Goal: Task Accomplishment & Management: Use online tool/utility

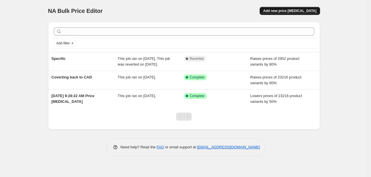
click at [285, 11] on span "Add new price [MEDICAL_DATA]" at bounding box center [289, 11] width 53 height 5
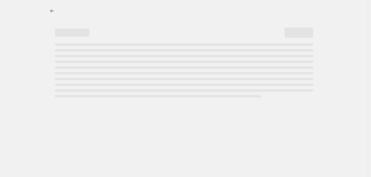
select select "percentage"
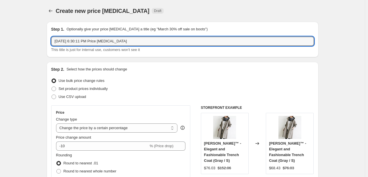
drag, startPoint x: 138, startPoint y: 40, endPoint x: -7, endPoint y: 44, distance: 145.3
click at [0, 44] on html "Home Settings Plans Skip to content Create new price [MEDICAL_DATA]. This page …" at bounding box center [184, 88] width 368 height 177
type input "s"
type input "Some Womens Items"
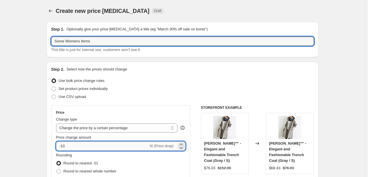
click at [99, 146] on input "-10" at bounding box center [102, 146] width 93 height 9
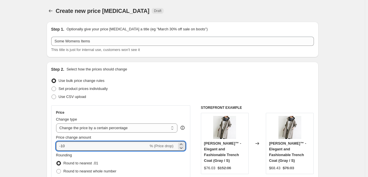
type input "-1"
type input "-8"
type input "80"
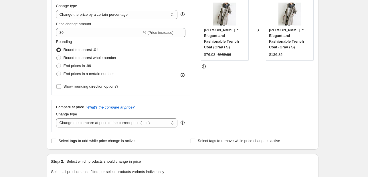
scroll to position [115, 0]
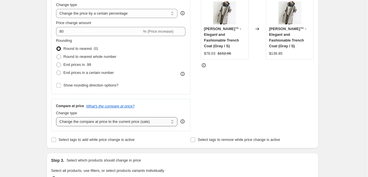
click at [88, 122] on select "Change the compare at price to the current price (sale) Change the compare at p…" at bounding box center [117, 121] width 122 height 9
select select "percentage"
click at [57, 117] on select "Change the compare at price to the current price (sale) Change the compare at p…" at bounding box center [117, 121] width 122 height 9
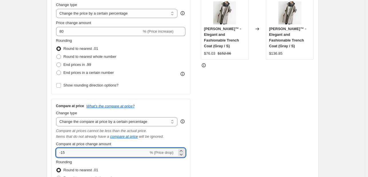
click at [100, 152] on input "-15" at bounding box center [102, 152] width 93 height 9
type input "-1"
type input "80"
drag, startPoint x: 18, startPoint y: 99, endPoint x: 31, endPoint y: 98, distance: 12.9
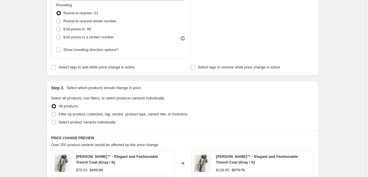
scroll to position [267, 0]
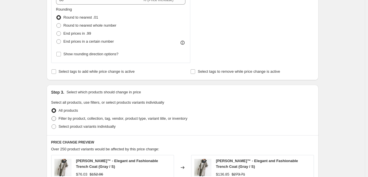
click at [76, 120] on span "Filter by product, collection, tag, vendor, product type, variant title, or inv…" at bounding box center [123, 118] width 129 height 4
click at [52, 117] on input "Filter by product, collection, tag, vendor, product type, variant title, or inv…" at bounding box center [52, 116] width 0 height 0
radio input "true"
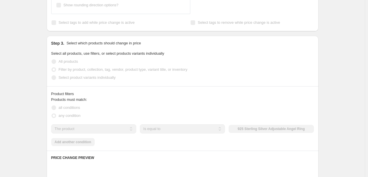
scroll to position [325, 0]
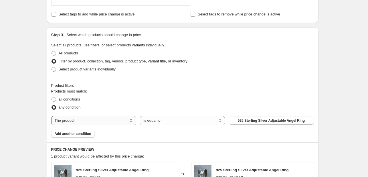
click at [84, 121] on select "The product The product's collection The product's tag The product's vendor The…" at bounding box center [93, 120] width 85 height 9
select select "collection"
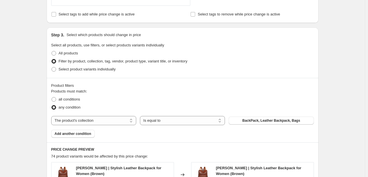
click at [267, 120] on span "BackPack, Leather Backpack, Bags" at bounding box center [272, 120] width 58 height 5
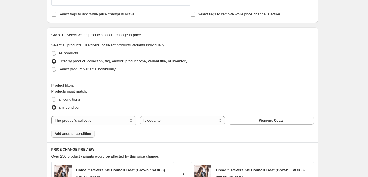
click at [87, 136] on span "Add another condition" at bounding box center [73, 133] width 37 height 5
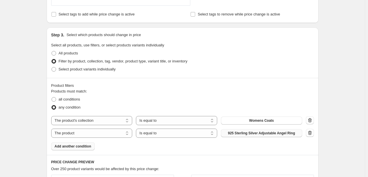
click at [264, 135] on span "925 Sterling Silver Adjustable Angel Ring" at bounding box center [261, 133] width 67 height 5
click at [119, 135] on select "The product The product's collection The product's tag The product's vendor The…" at bounding box center [91, 133] width 81 height 9
select select "collection"
click at [251, 135] on span "BackPack, Leather Backpack, Bags" at bounding box center [262, 133] width 58 height 5
click at [81, 149] on button "Add another condition" at bounding box center [73, 146] width 44 height 8
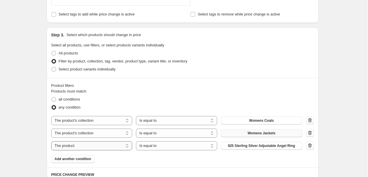
click at [116, 146] on select "The product The product's collection The product's tag The product's vendor The…" at bounding box center [91, 145] width 81 height 9
select select "collection"
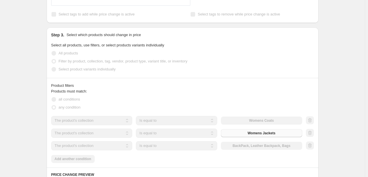
click at [246, 147] on div "The product The product's collection The product's tag The product's vendor The…" at bounding box center [176, 145] width 251 height 9
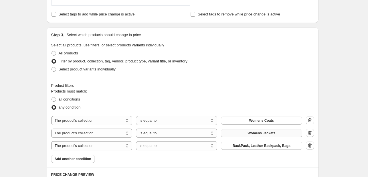
click at [245, 145] on span "BackPack, Leather Backpack, Bags" at bounding box center [262, 146] width 58 height 5
click at [89, 158] on span "Add another condition" at bounding box center [73, 159] width 37 height 5
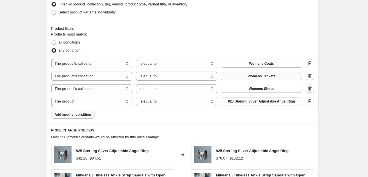
scroll to position [382, 0]
click at [242, 98] on button "925 Sterling Silver Adjustable Angel Ring" at bounding box center [261, 101] width 81 height 8
click at [104, 100] on select "The product The product's collection The product's tag The product's vendor The…" at bounding box center [91, 101] width 81 height 9
select select "collection"
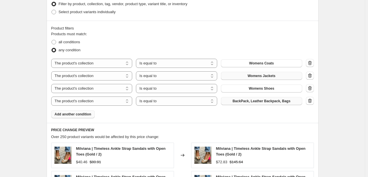
click at [259, 103] on span "BackPack, Leather Backpack, Bags" at bounding box center [262, 101] width 58 height 5
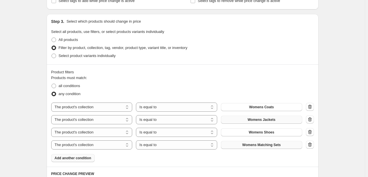
scroll to position [363, 0]
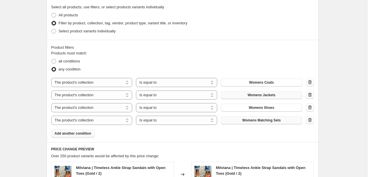
click at [72, 131] on button "Add another condition" at bounding box center [73, 133] width 44 height 8
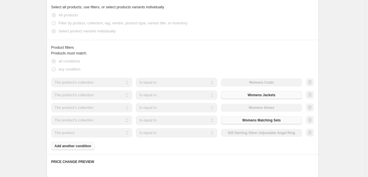
click at [101, 133] on select "The product The product's collection The product's tag The product's vendor The…" at bounding box center [91, 132] width 81 height 9
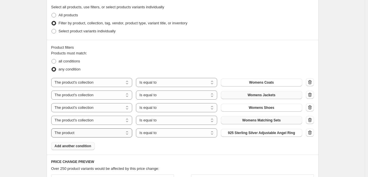
select select "collection"
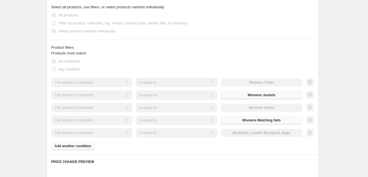
click at [253, 133] on div "The product The product's collection The product's tag The product's vendor The…" at bounding box center [176, 132] width 251 height 9
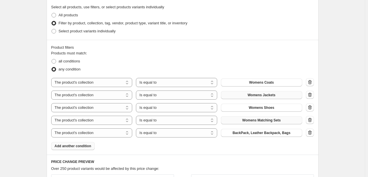
click at [252, 134] on span "BackPack, Leather Backpack, Bags" at bounding box center [262, 133] width 58 height 5
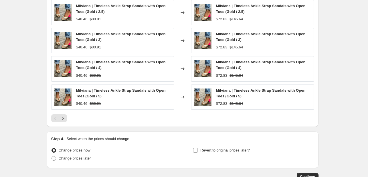
scroll to position [604, 0]
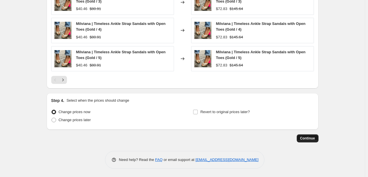
click at [309, 137] on span "Continue" at bounding box center [308, 138] width 15 height 5
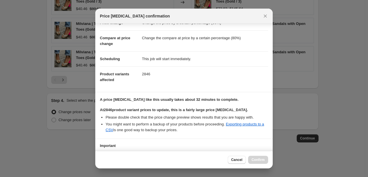
scroll to position [60, 0]
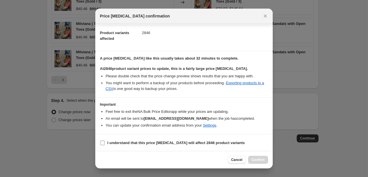
click at [105, 143] on span ":r24:" at bounding box center [102, 142] width 5 height 5
click at [105, 143] on input "I understand that this price [MEDICAL_DATA] will affect 2846 product variants" at bounding box center [102, 143] width 5 height 5
checkbox input "true"
click at [252, 157] on button "Confirm" at bounding box center [258, 160] width 20 height 8
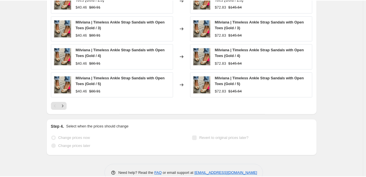
scroll to position [619, 0]
